Goal: Book appointment/travel/reservation

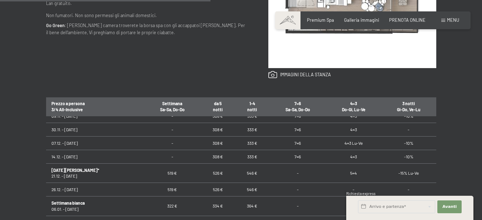
scroll to position [107, 0]
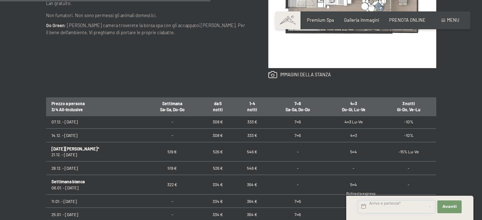
click at [403, 205] on input "text" at bounding box center [396, 207] width 77 height 13
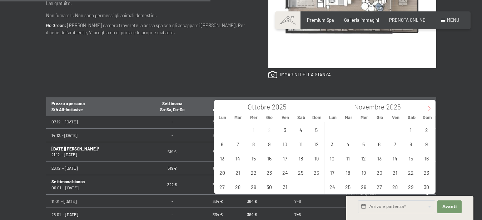
click at [430, 108] on icon at bounding box center [429, 108] width 5 height 5
click at [393, 144] on span "12" at bounding box center [395, 144] width 14 height 14
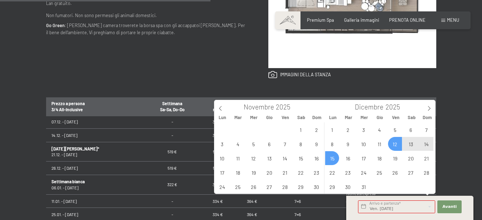
click at [339, 160] on div "1 2 3 4 5 6 7 8 9 10 11 12 13 14 15 16 17 18 19 20 21 22 23 24 25 26 27 28 29 3…" at bounding box center [379, 158] width 110 height 71
click at [333, 158] on span "15" at bounding box center [332, 158] width 14 height 14
type input "Ven. 12/12/2025 - Lun. 15/12/2025"
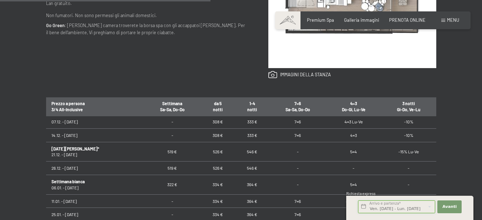
scroll to position [0, 8]
click at [448, 207] on span "Avanti" at bounding box center [449, 207] width 14 height 6
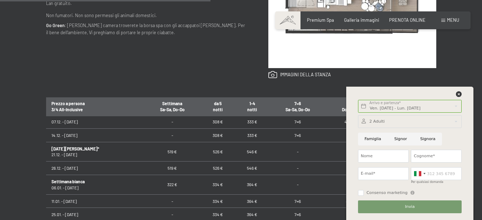
scroll to position [0, 0]
click at [401, 122] on div at bounding box center [410, 121] width 104 height 13
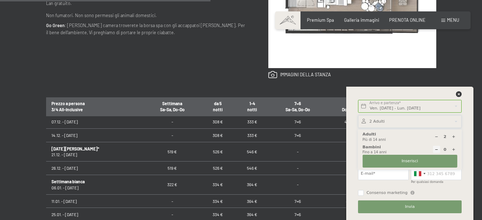
click at [454, 149] on icon at bounding box center [454, 150] width 4 height 4
type input "1"
select select
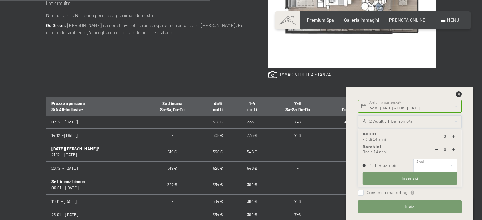
click at [454, 149] on icon at bounding box center [454, 150] width 4 height 4
type input "2"
select select
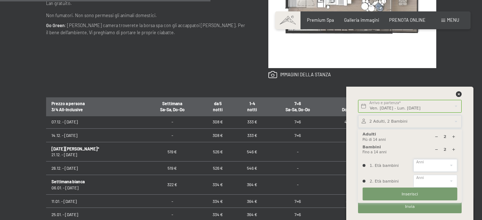
click at [413, 159] on select "0 1 2 3 4 5 6 7 8 9 10 11 12 13 14" at bounding box center [435, 165] width 44 height 13
select select "10"
click option "10" at bounding box center [0, 0] width 0 height 0
click at [413, 175] on select "0 1 2 3 4 5 6 7 8 9 10 11 12 13 14" at bounding box center [435, 181] width 44 height 13
select select "9"
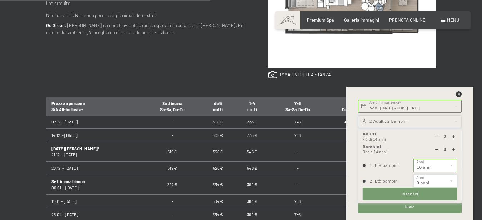
click option "9" at bounding box center [0, 0] width 0 height 0
click at [408, 209] on span "Invia" at bounding box center [410, 207] width 10 height 6
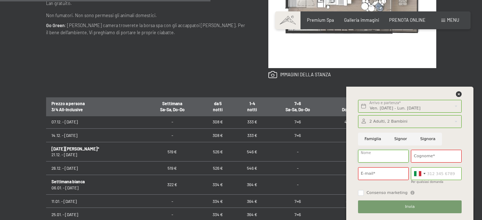
click at [375, 155] on input "Nome" at bounding box center [383, 156] width 51 height 13
type input "PAOLA"
type input "ANDRIULLI"
type input "andriullipaola@gmail.com"
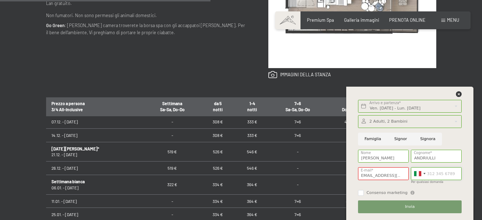
click at [434, 174] on input "Per qualsiasi domanda" at bounding box center [436, 174] width 51 height 13
type input "3391020258"
click at [411, 205] on span "Invia" at bounding box center [410, 207] width 10 height 6
